Goal: Task Accomplishment & Management: Manage account settings

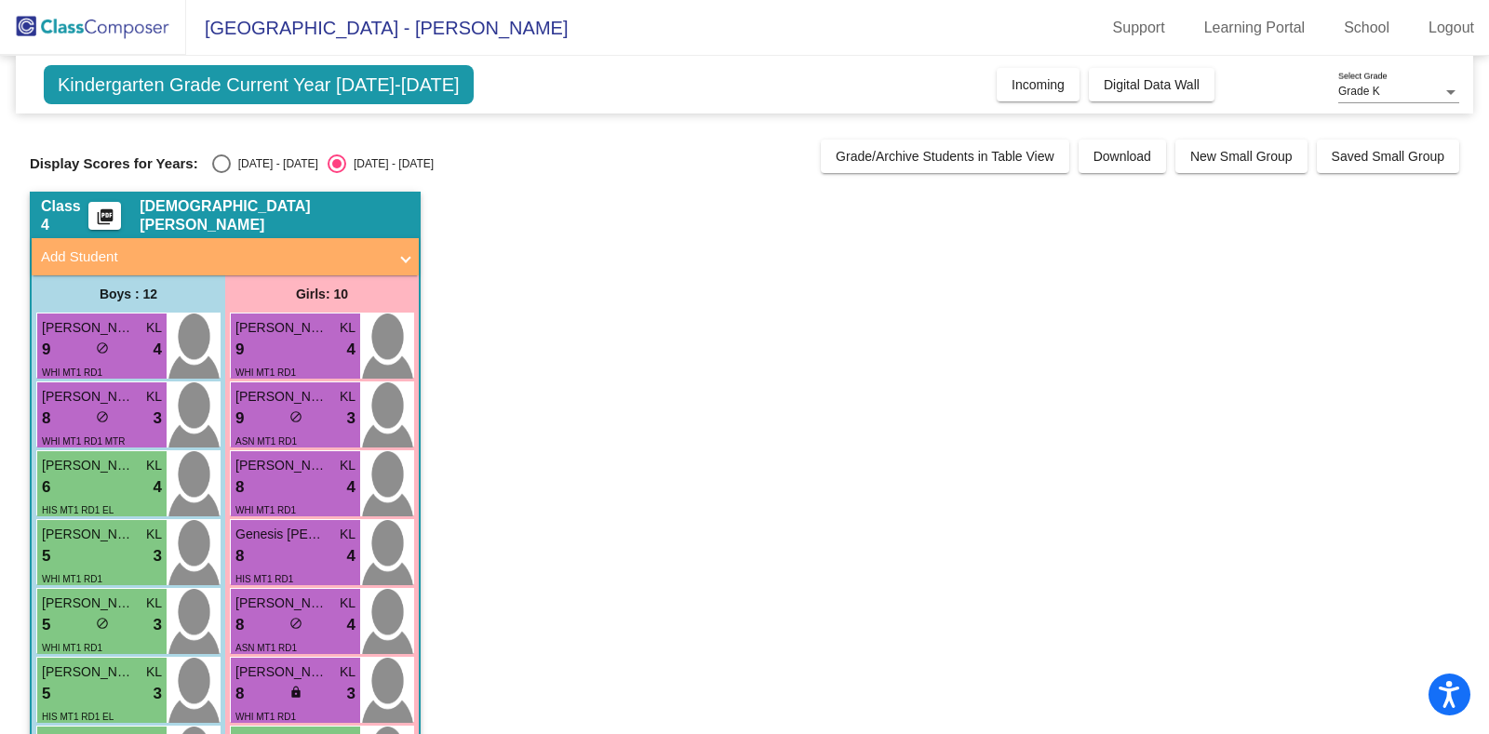
click at [1049, 510] on app-classroom "Class 4 picture_as_pdf Kristen Ludington Add Student First Name Last Name Stude…" at bounding box center [744, 680] width 1429 height 977
click at [1140, 100] on button "Digital Data Wall" at bounding box center [1152, 85] width 126 height 34
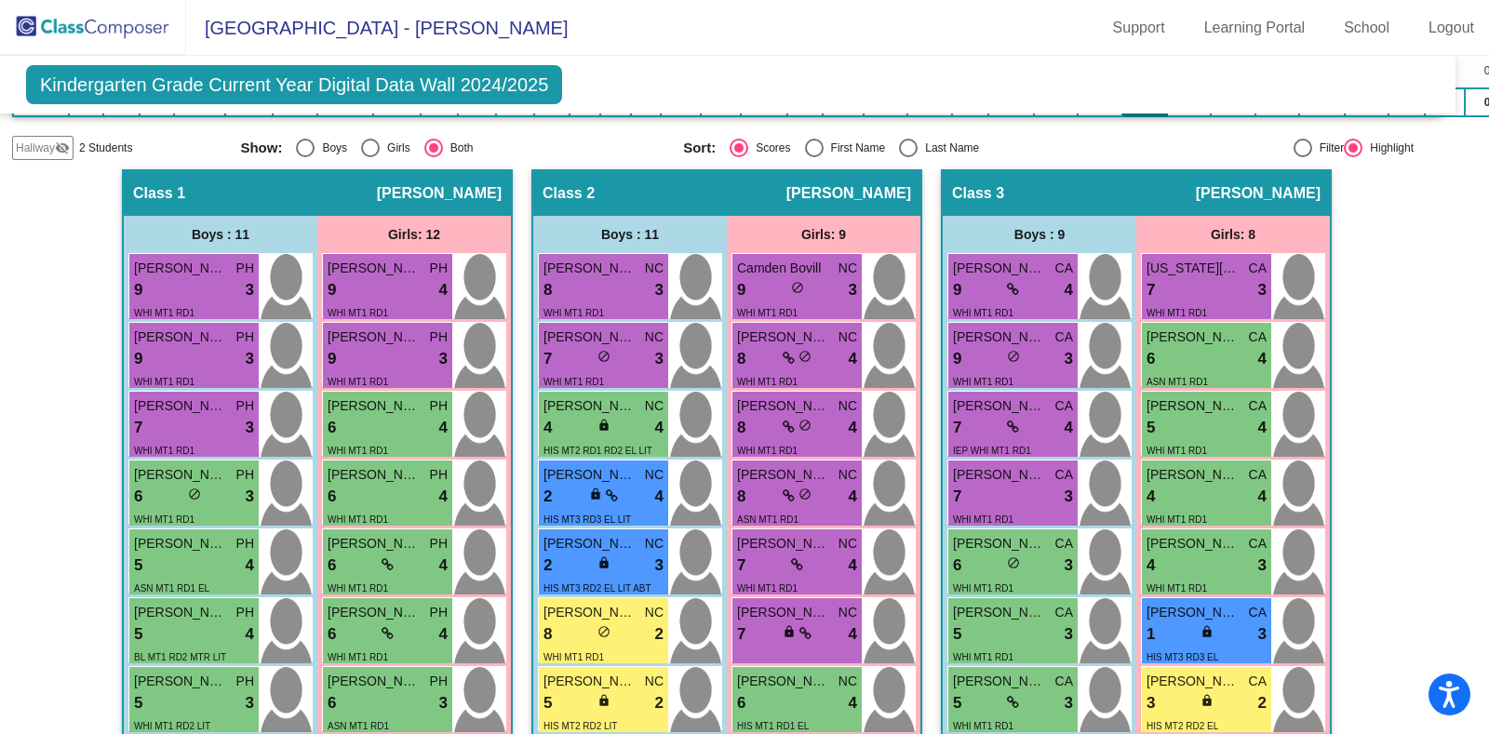
scroll to position [369, 19]
click at [1148, 267] on span "[US_STATE][PERSON_NAME]" at bounding box center [1192, 269] width 93 height 20
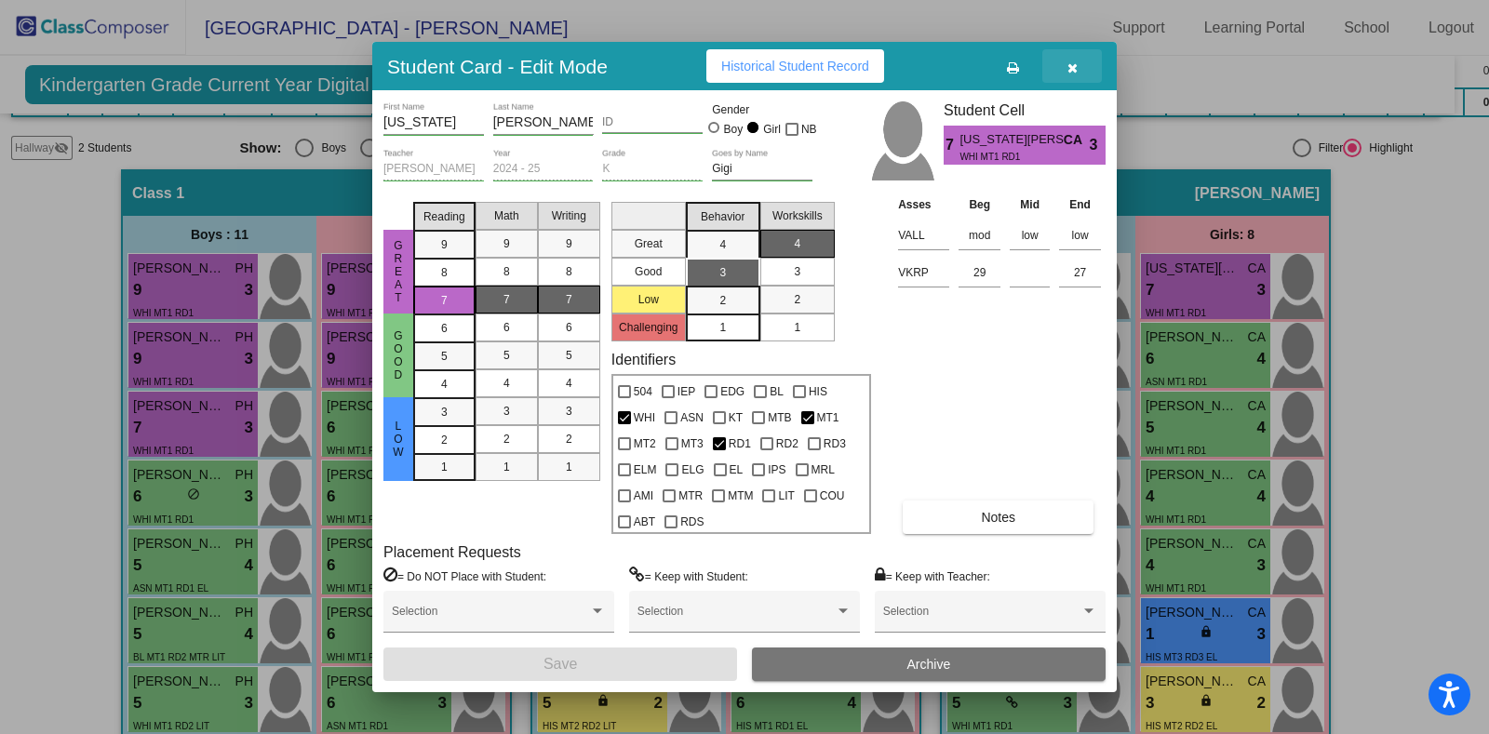
click at [1076, 59] on span "button" at bounding box center [1072, 66] width 10 height 15
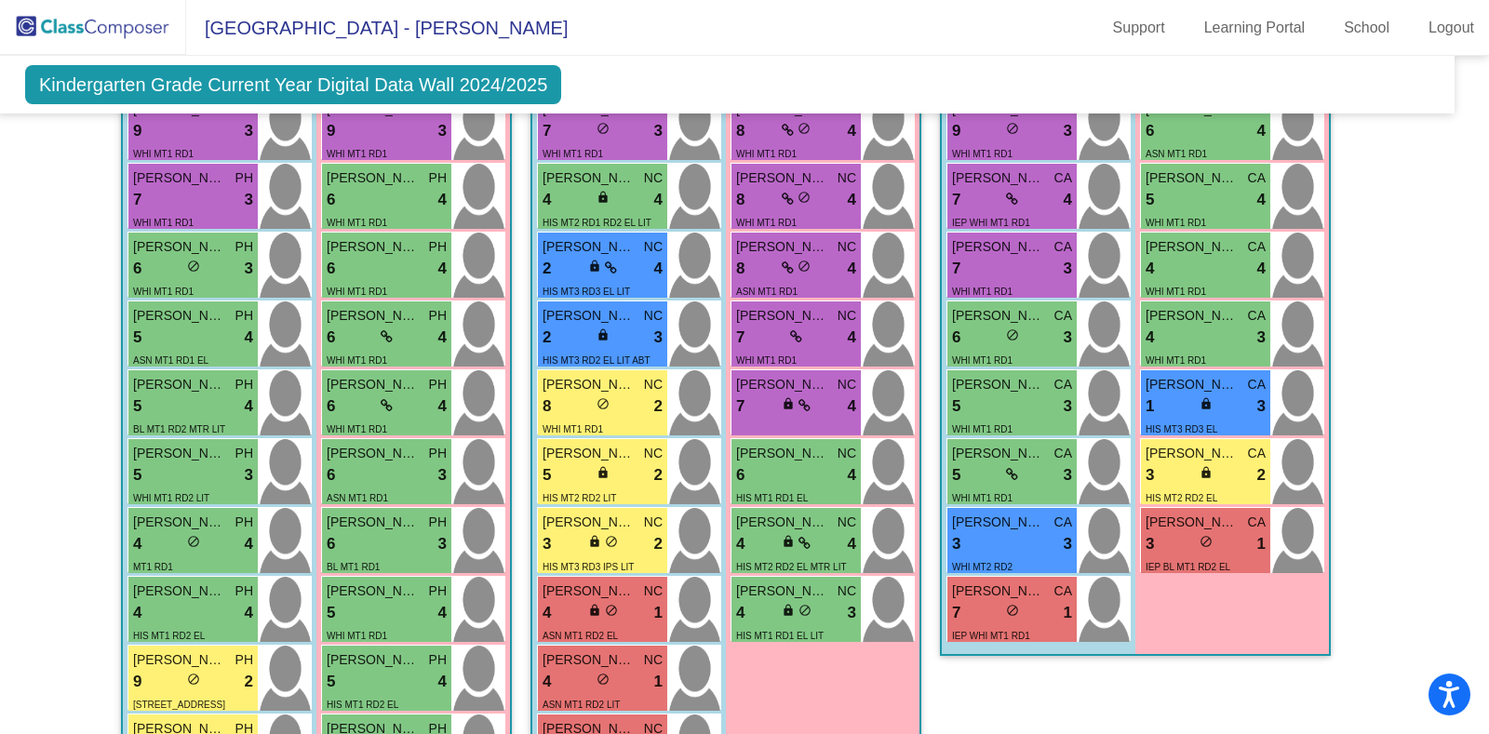
scroll to position [0, 19]
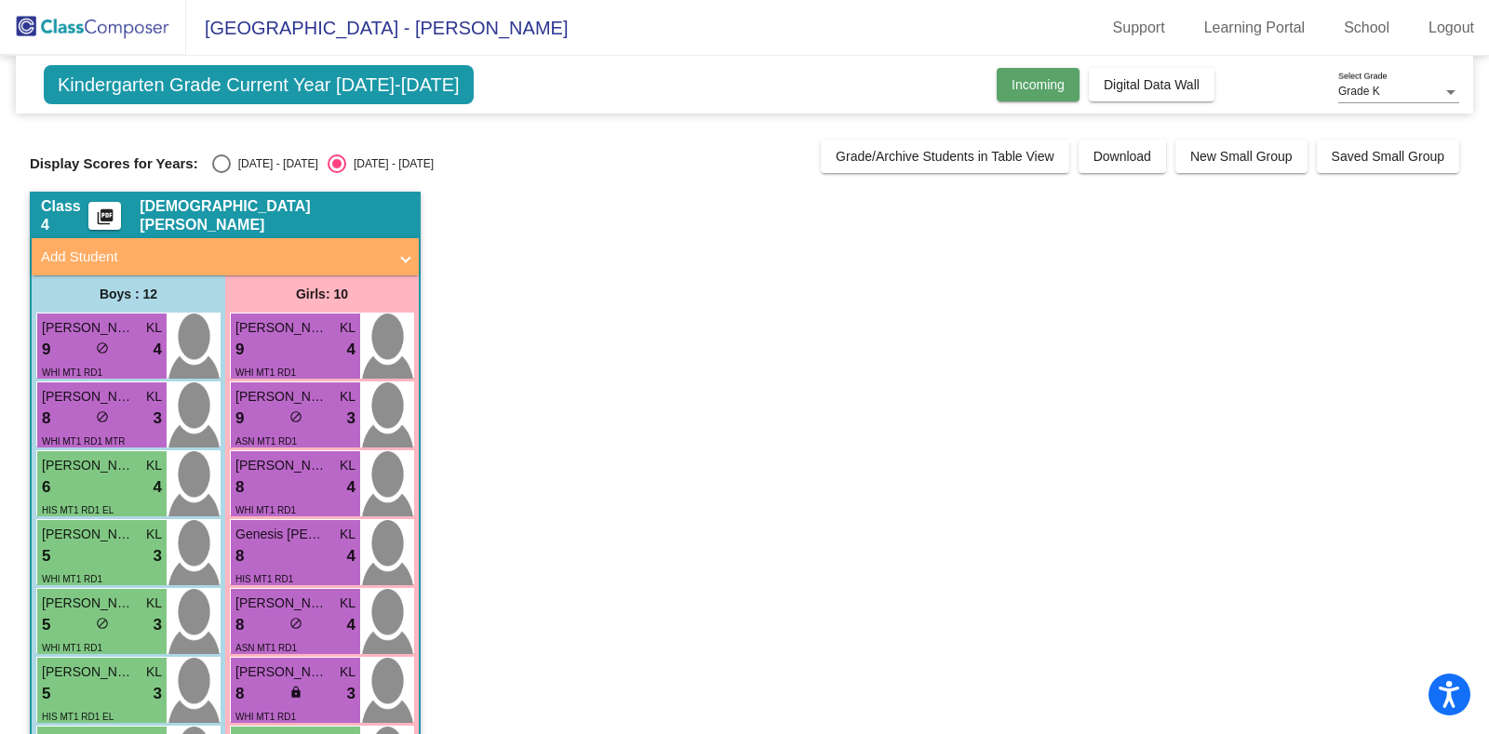
click at [1050, 87] on span "Incoming" at bounding box center [1038, 84] width 53 height 15
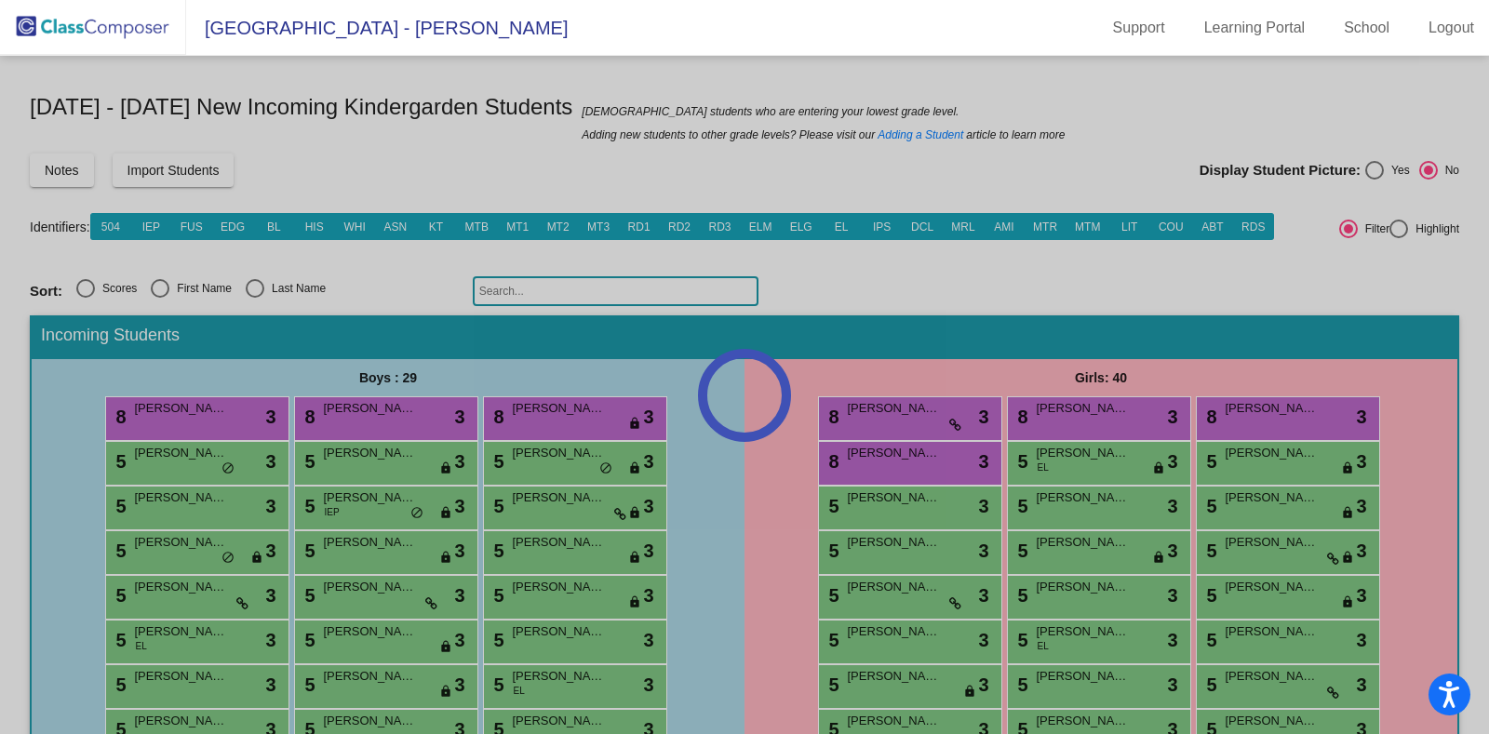
click at [1048, 89] on div at bounding box center [744, 395] width 1489 height 678
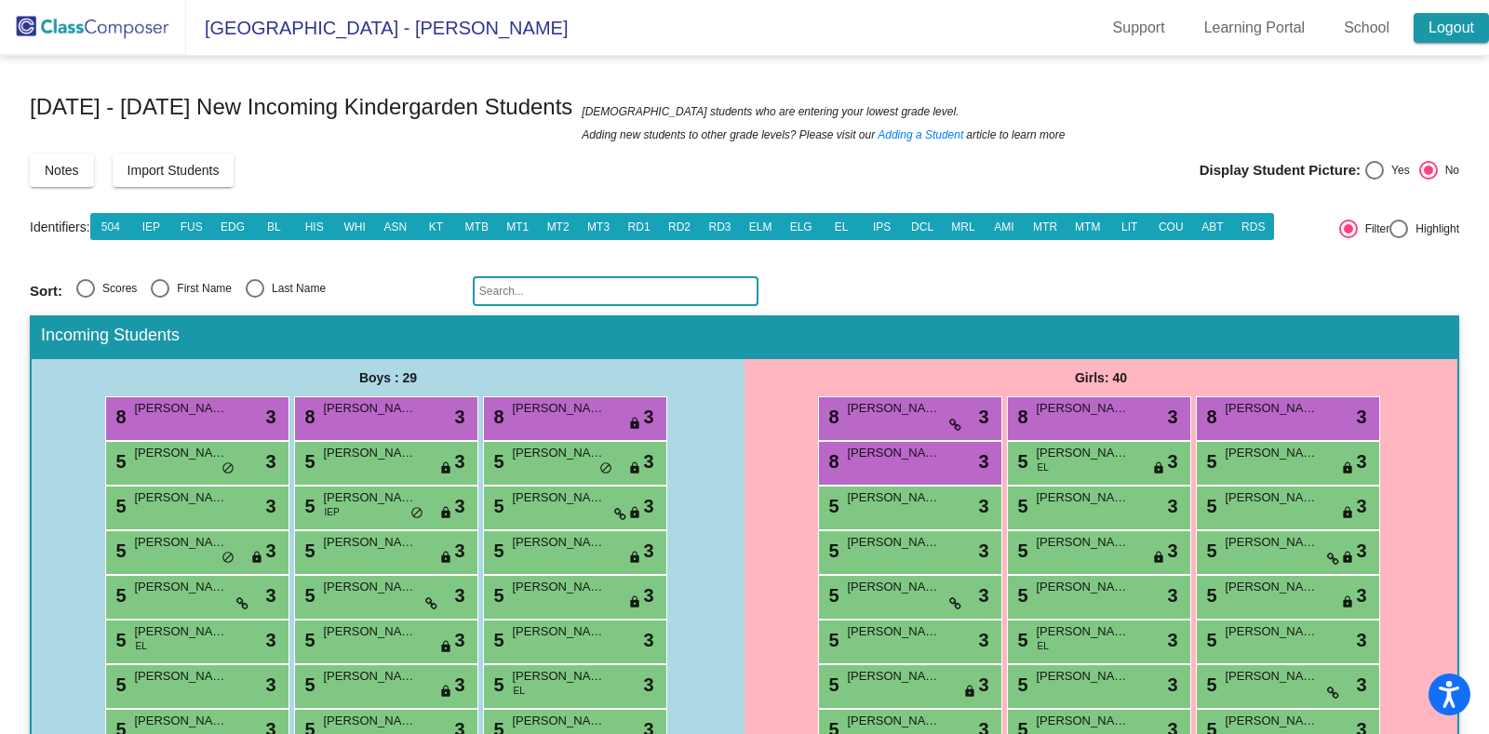
click at [1449, 25] on link "Logout" at bounding box center [1451, 28] width 75 height 30
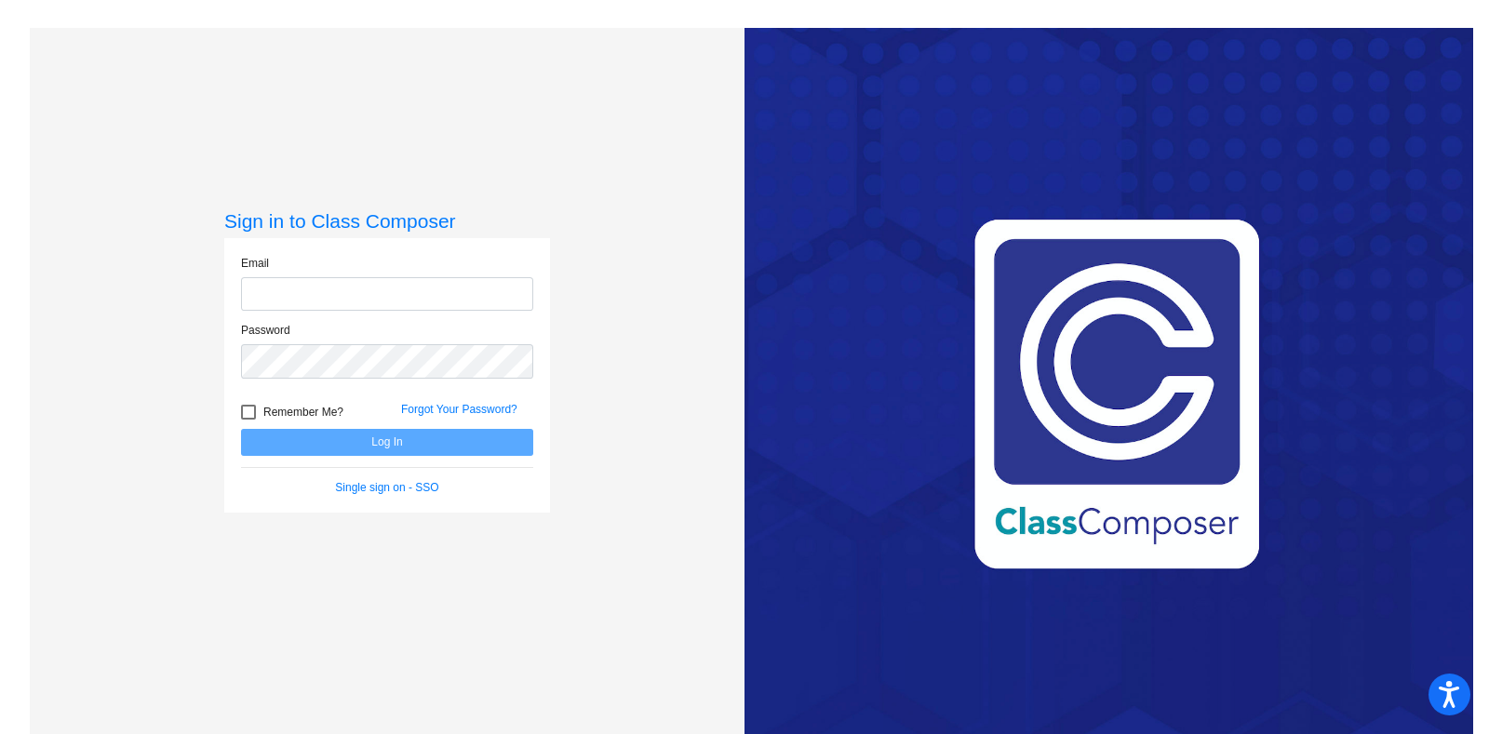
type input "[PERSON_NAME][EMAIL_ADDRESS][PERSON_NAME][DOMAIN_NAME]"
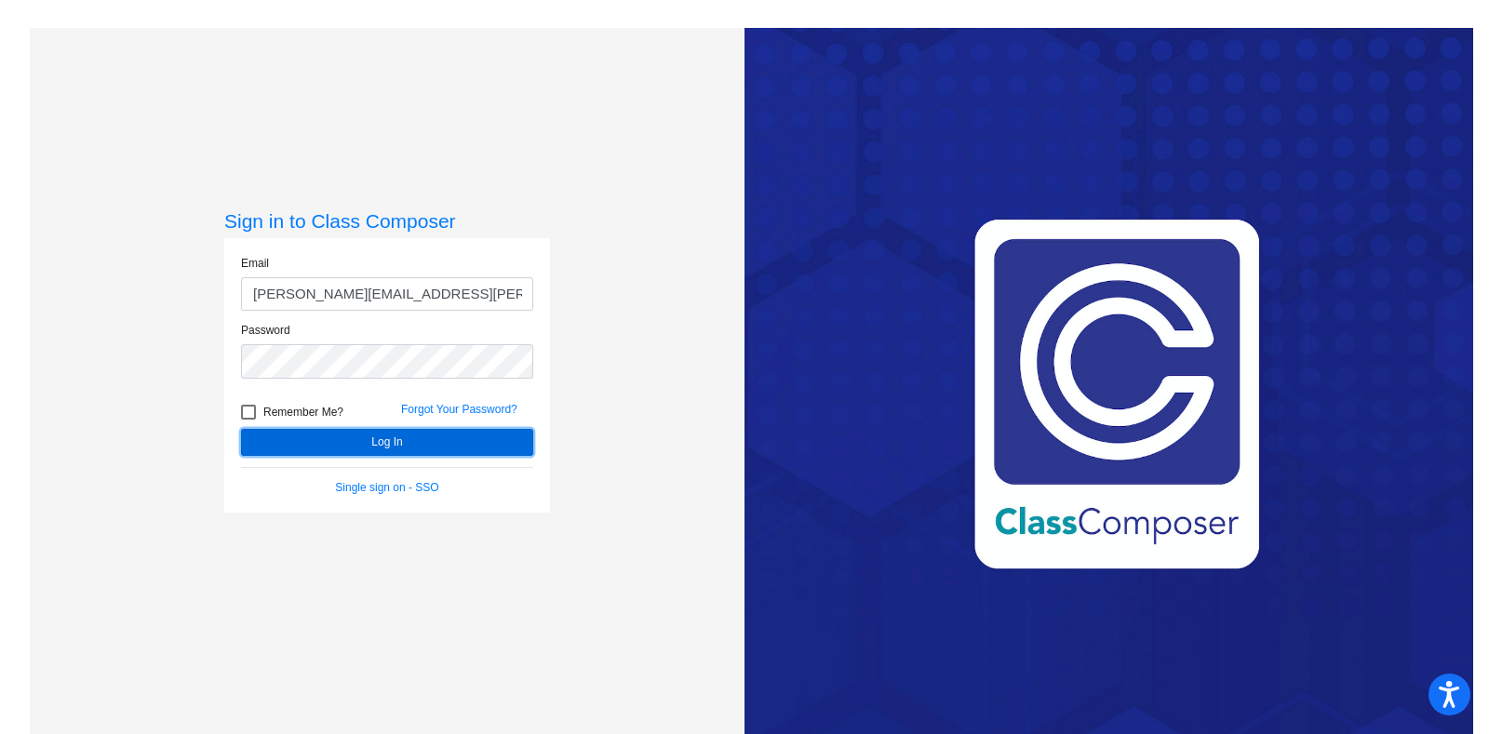
click at [472, 434] on button "Log In" at bounding box center [387, 442] width 292 height 27
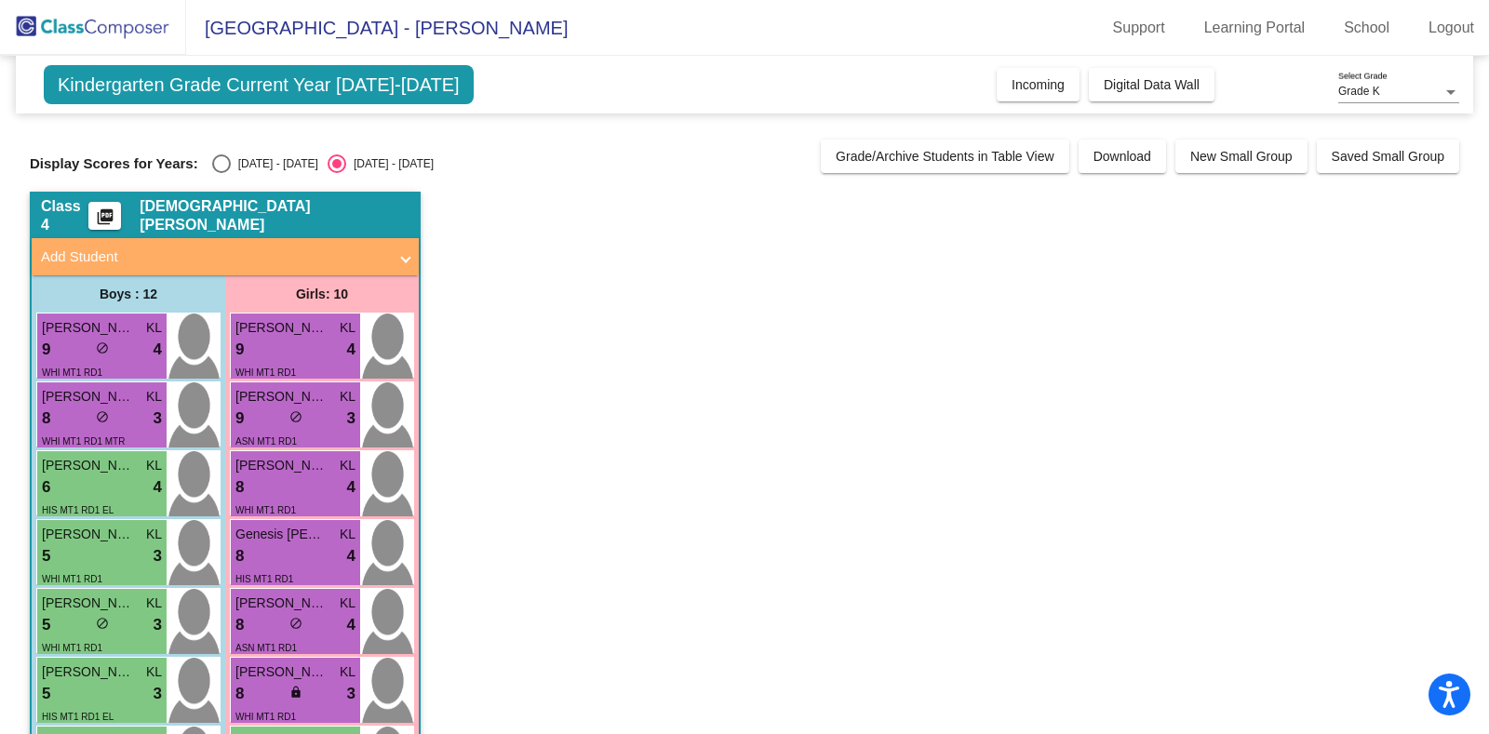
click at [1072, 272] on app-classroom "Class 4 picture_as_pdf [PERSON_NAME] Add Student First Name Last Name Student I…" at bounding box center [744, 680] width 1429 height 977
click at [426, 91] on span "Kindergarten Grade Current Year [DATE]-[DATE]" at bounding box center [259, 84] width 430 height 39
click at [588, 379] on app-classroom "Class 4 picture_as_pdf [PERSON_NAME] Add Student First Name Last Name Student I…" at bounding box center [744, 680] width 1429 height 977
